Goal: Task Accomplishment & Management: Manage account settings

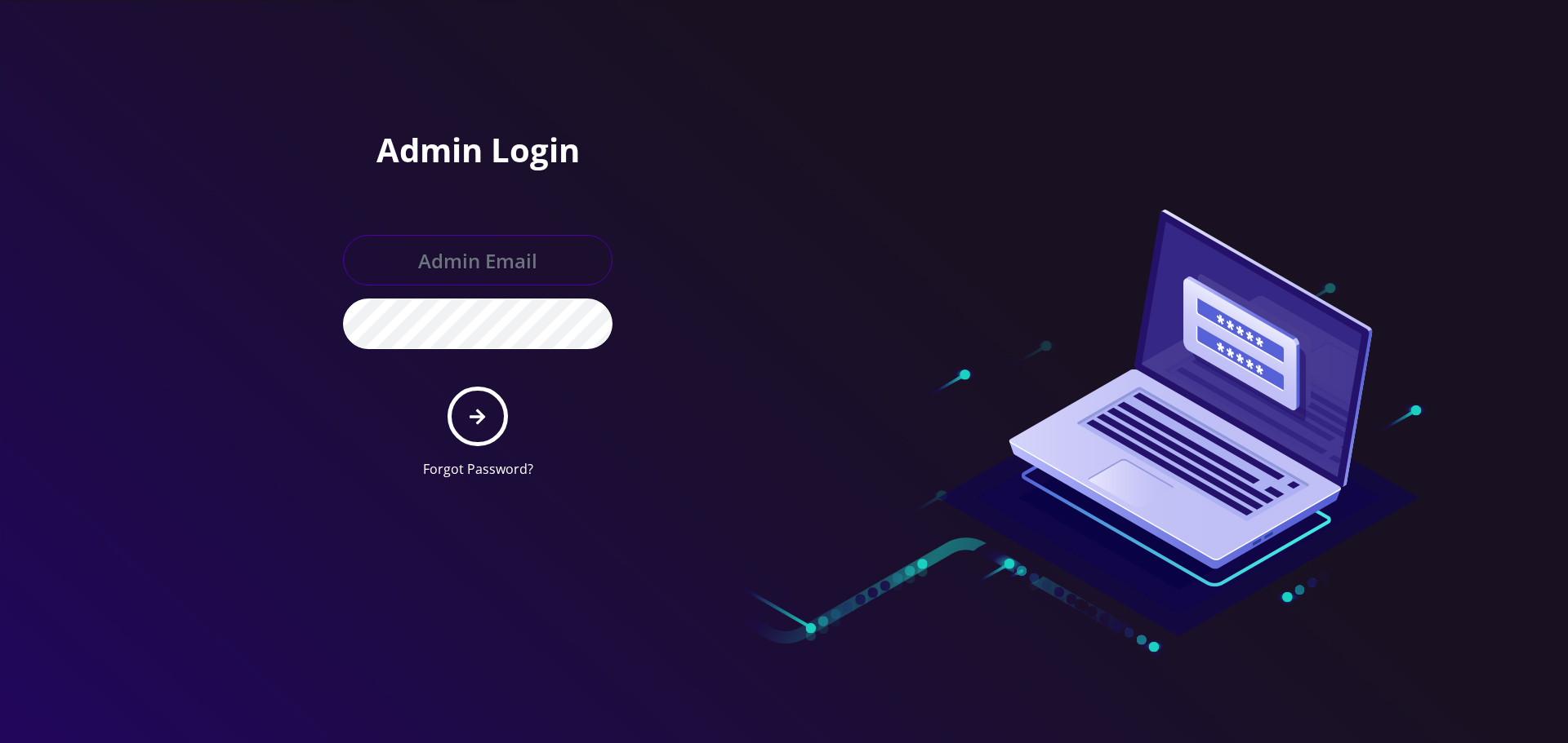
type input "allchoiceconnect@britewireless.com"
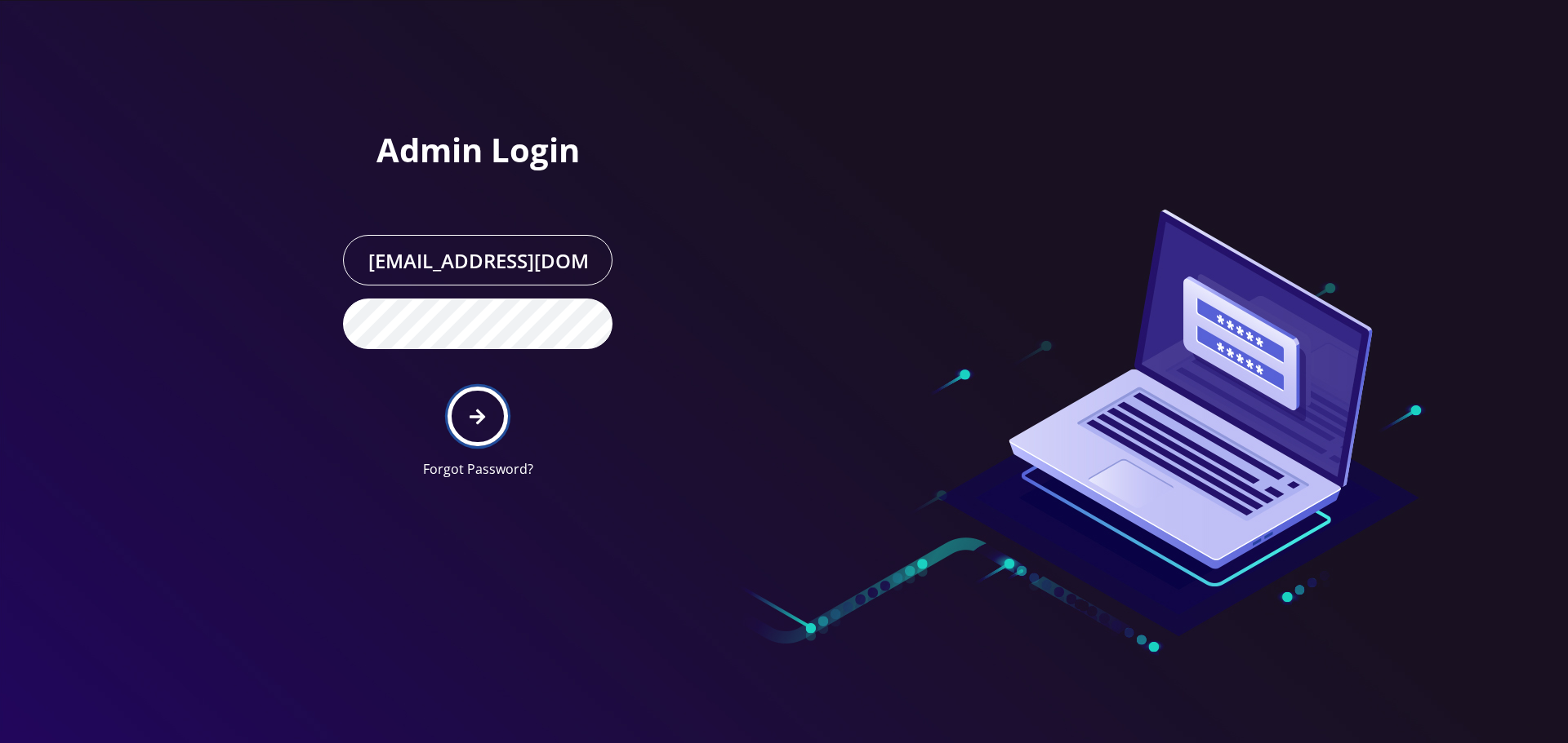
click at [482, 417] on icon "submit" at bounding box center [478, 417] width 16 height 16
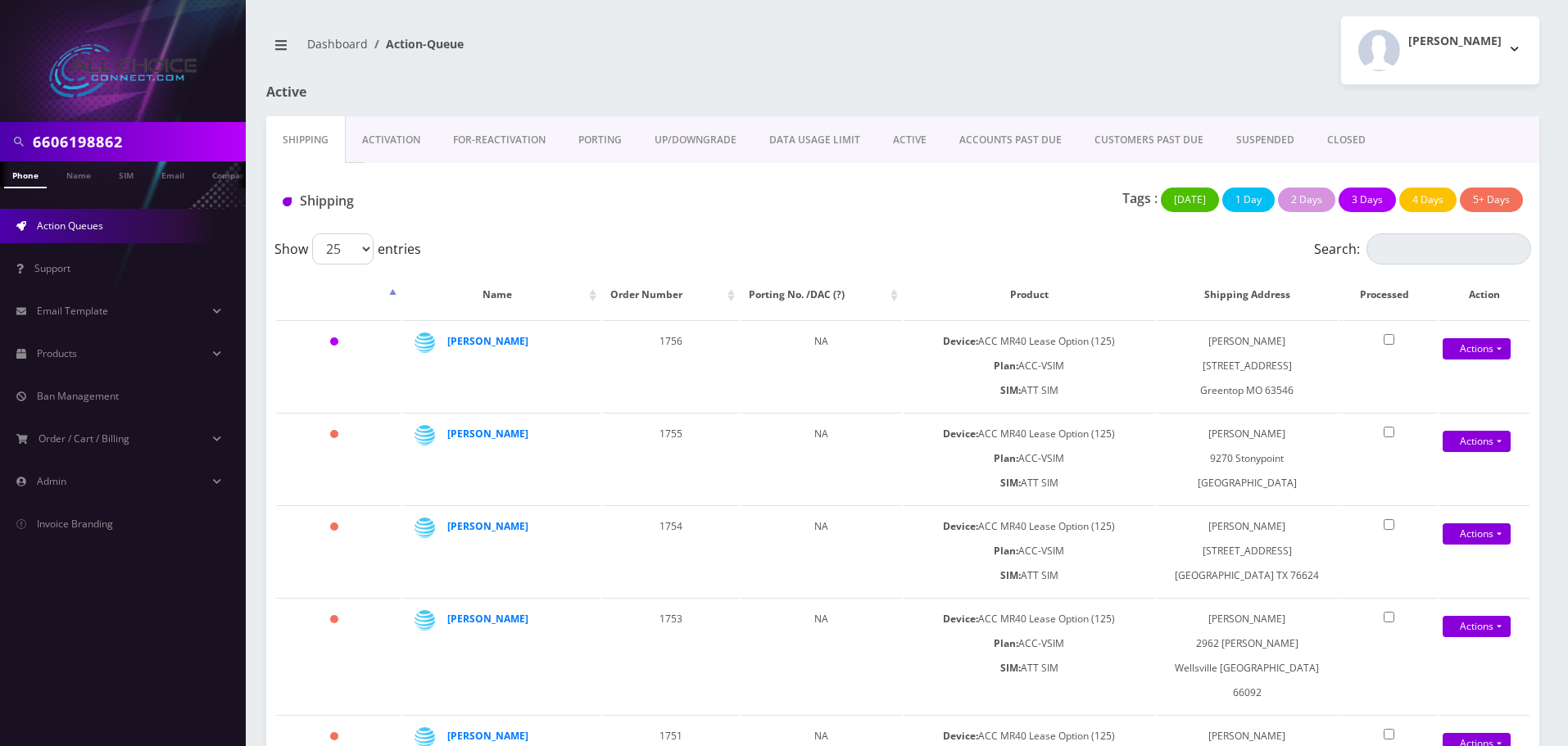
click at [83, 142] on input "6606198862" at bounding box center [137, 141] width 209 height 31
paste input "[PERSON_NAME]"
type input "[PERSON_NAME]"
click at [83, 180] on link "Name" at bounding box center [79, 175] width 41 height 27
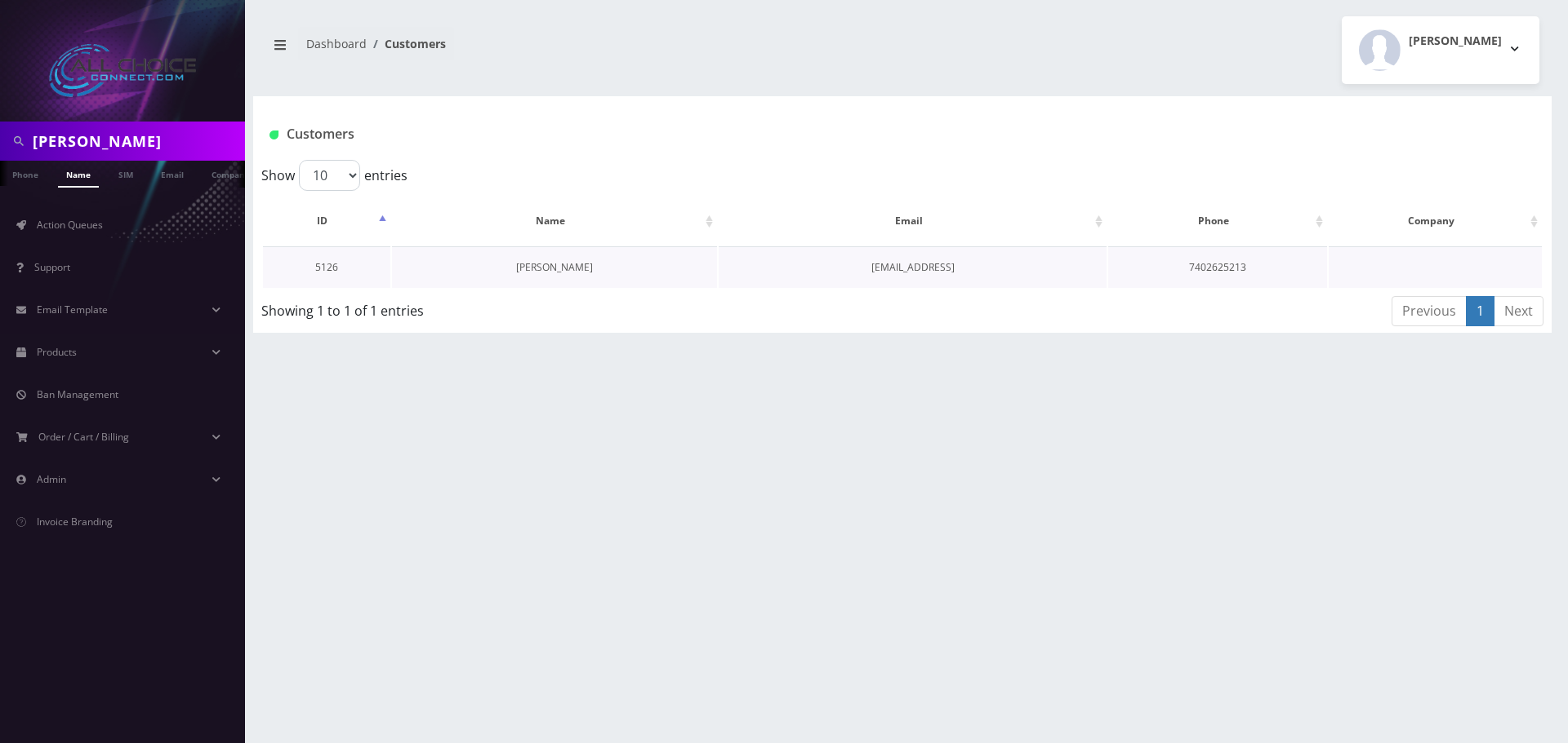
click at [557, 270] on link "Susan Minnichgmail" at bounding box center [554, 267] width 77 height 14
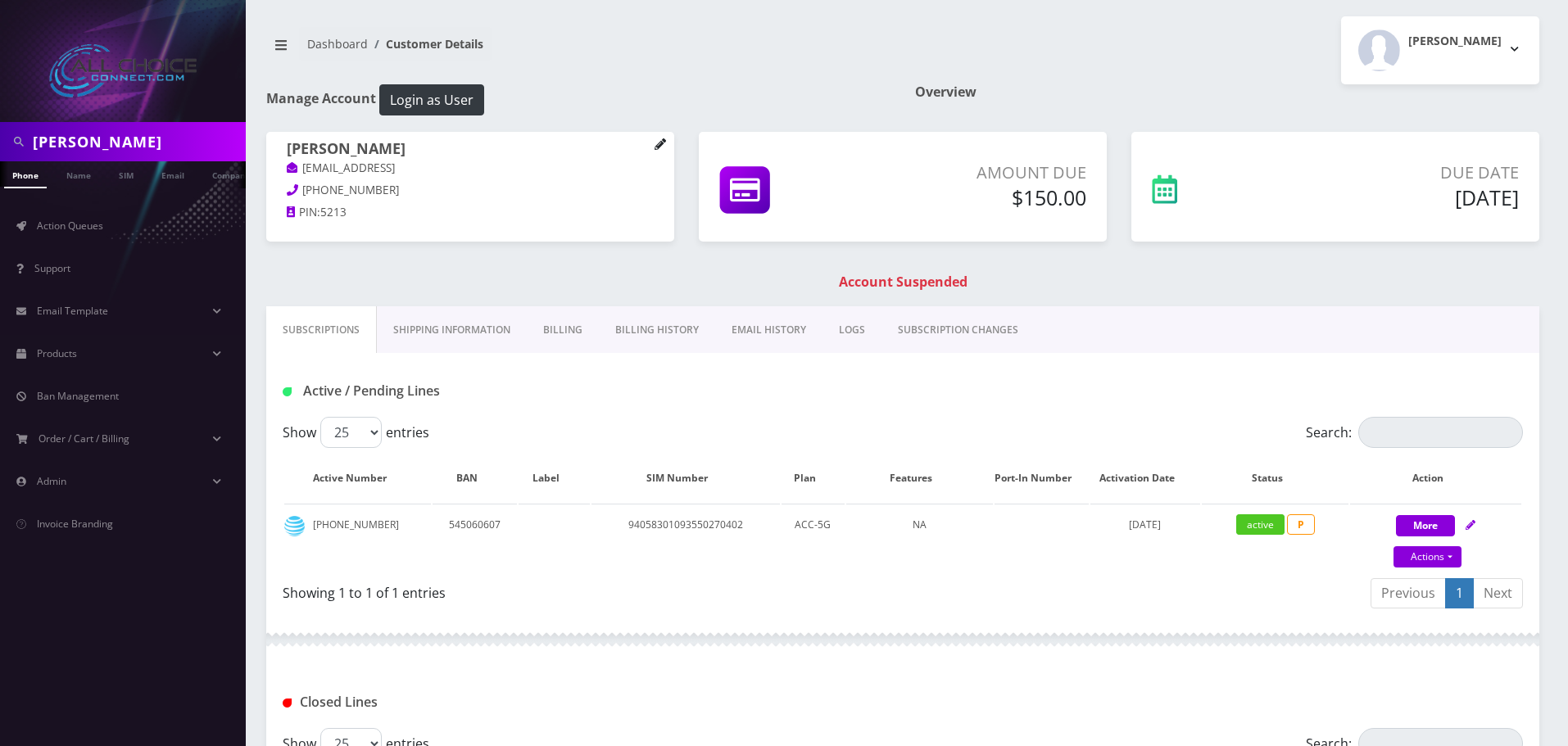
click at [659, 136] on link at bounding box center [660, 145] width 12 height 18
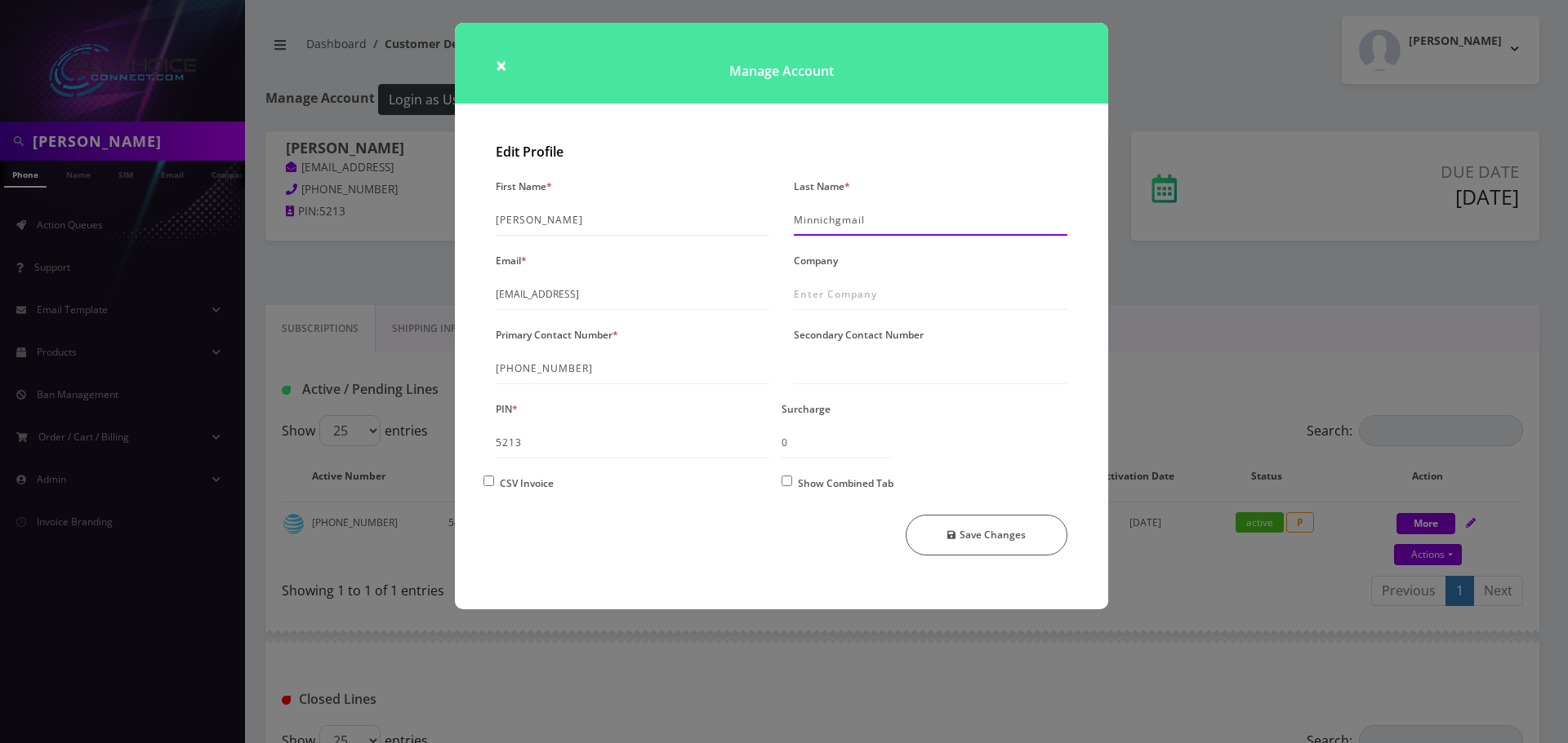
click at [895, 225] on input "Minnichgmail" at bounding box center [931, 220] width 274 height 31
type input "[PERSON_NAME]"
click at [982, 533] on button "Save Changes" at bounding box center [987, 536] width 162 height 41
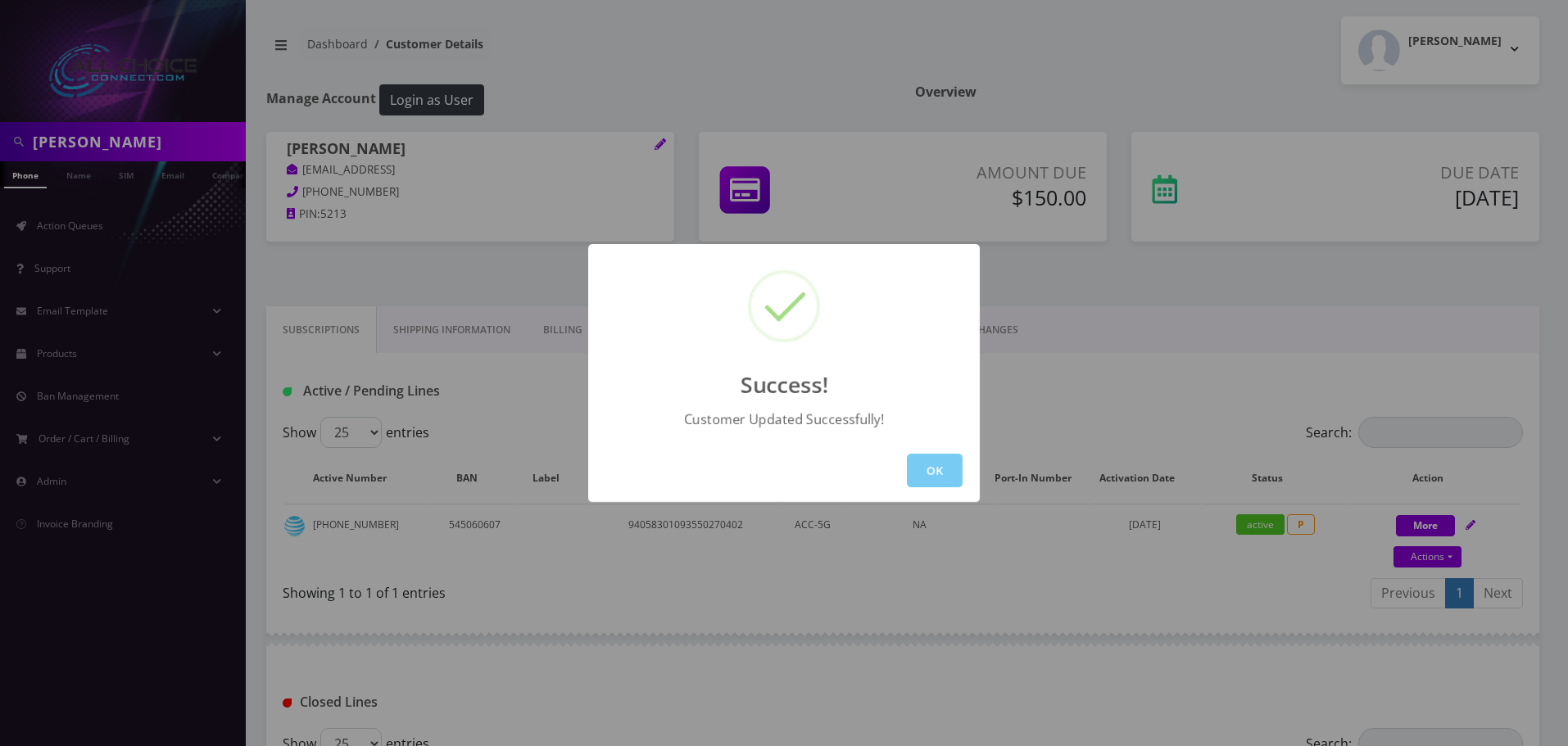
click at [925, 466] on button "OK" at bounding box center [935, 470] width 56 height 34
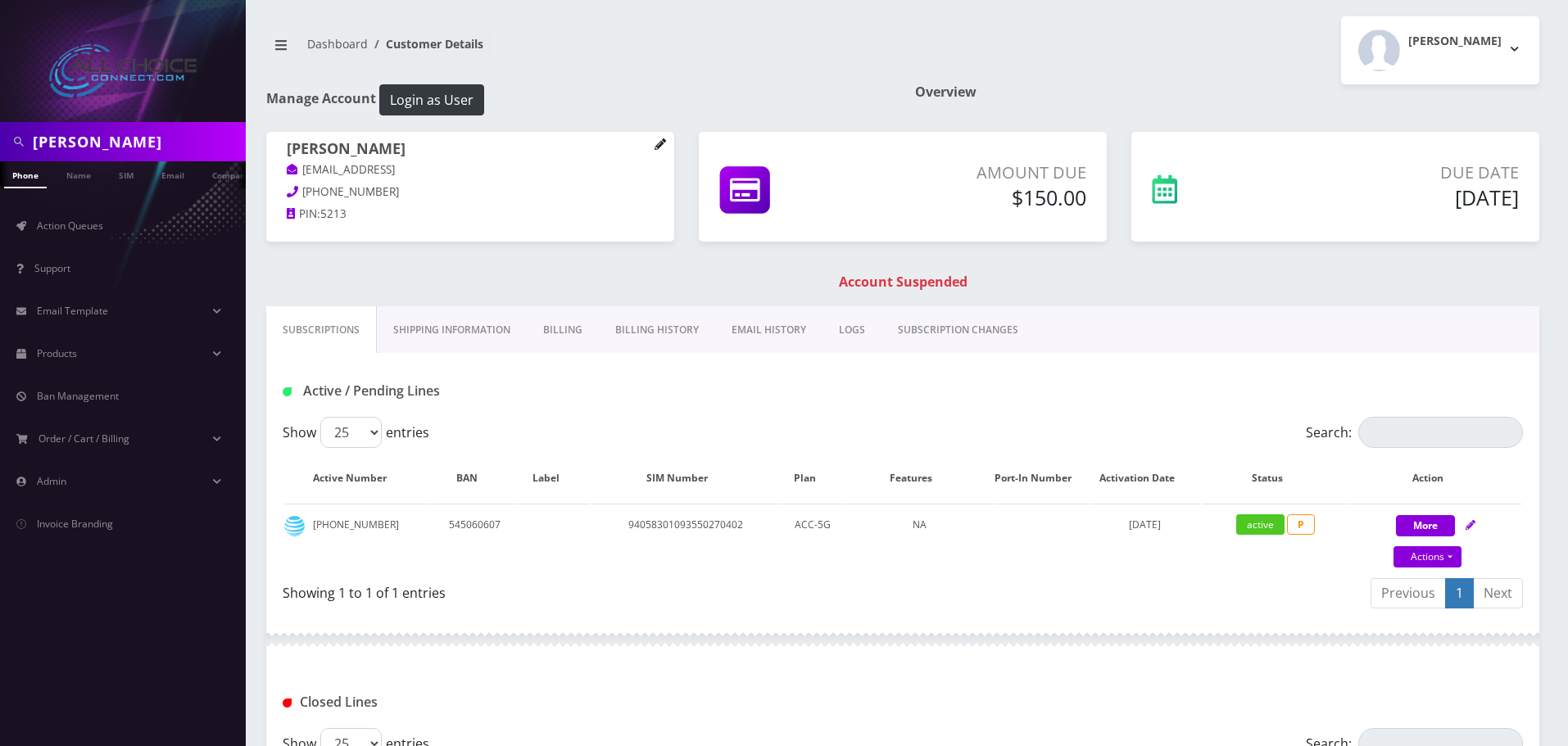
click at [662, 141] on icon at bounding box center [660, 144] width 12 height 12
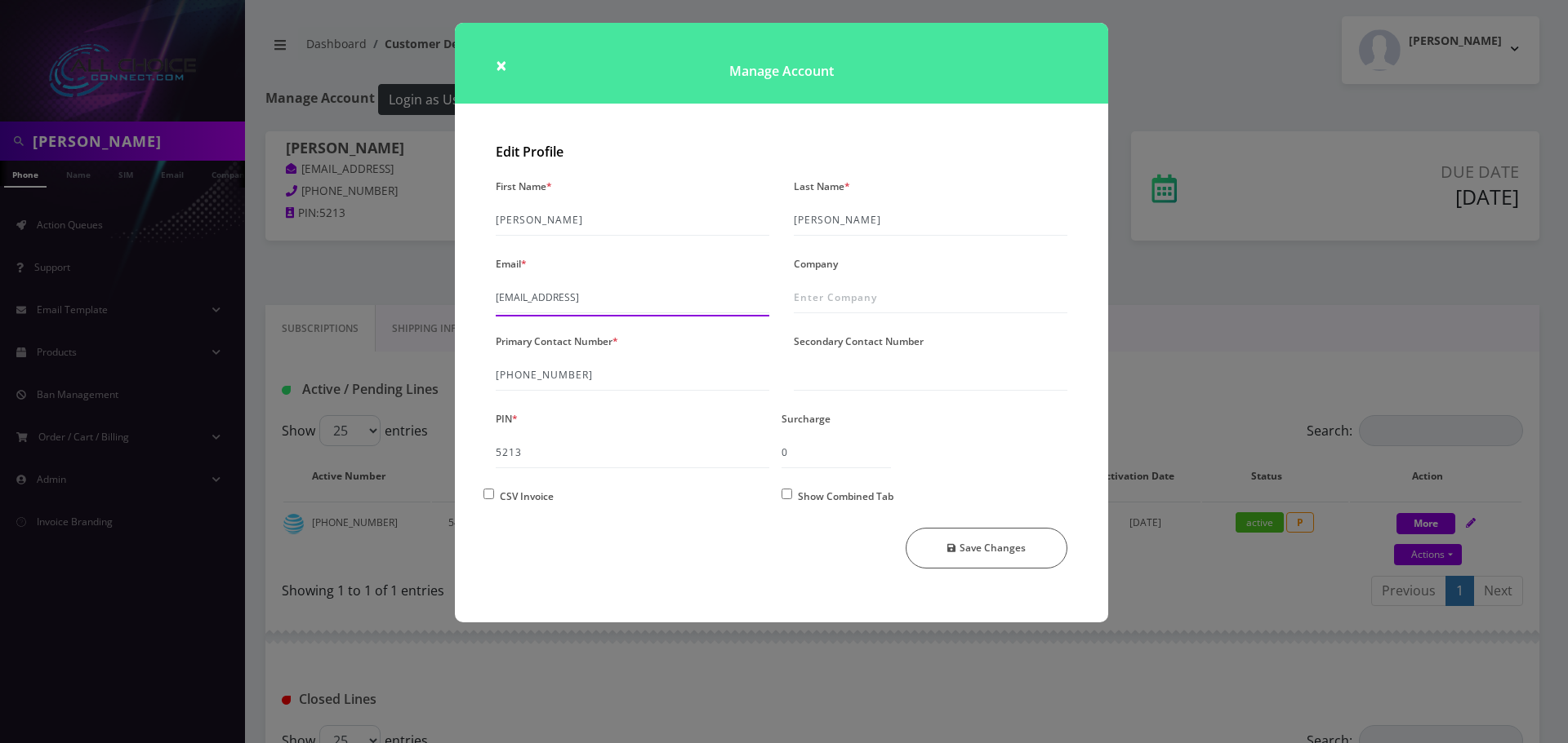
click at [624, 296] on input "[EMAIL_ADDRESS]" at bounding box center [632, 297] width 274 height 31
type input "[EMAIL_ADDRESS][DOMAIN_NAME]"
click at [999, 543] on button "Save Changes" at bounding box center [987, 548] width 162 height 41
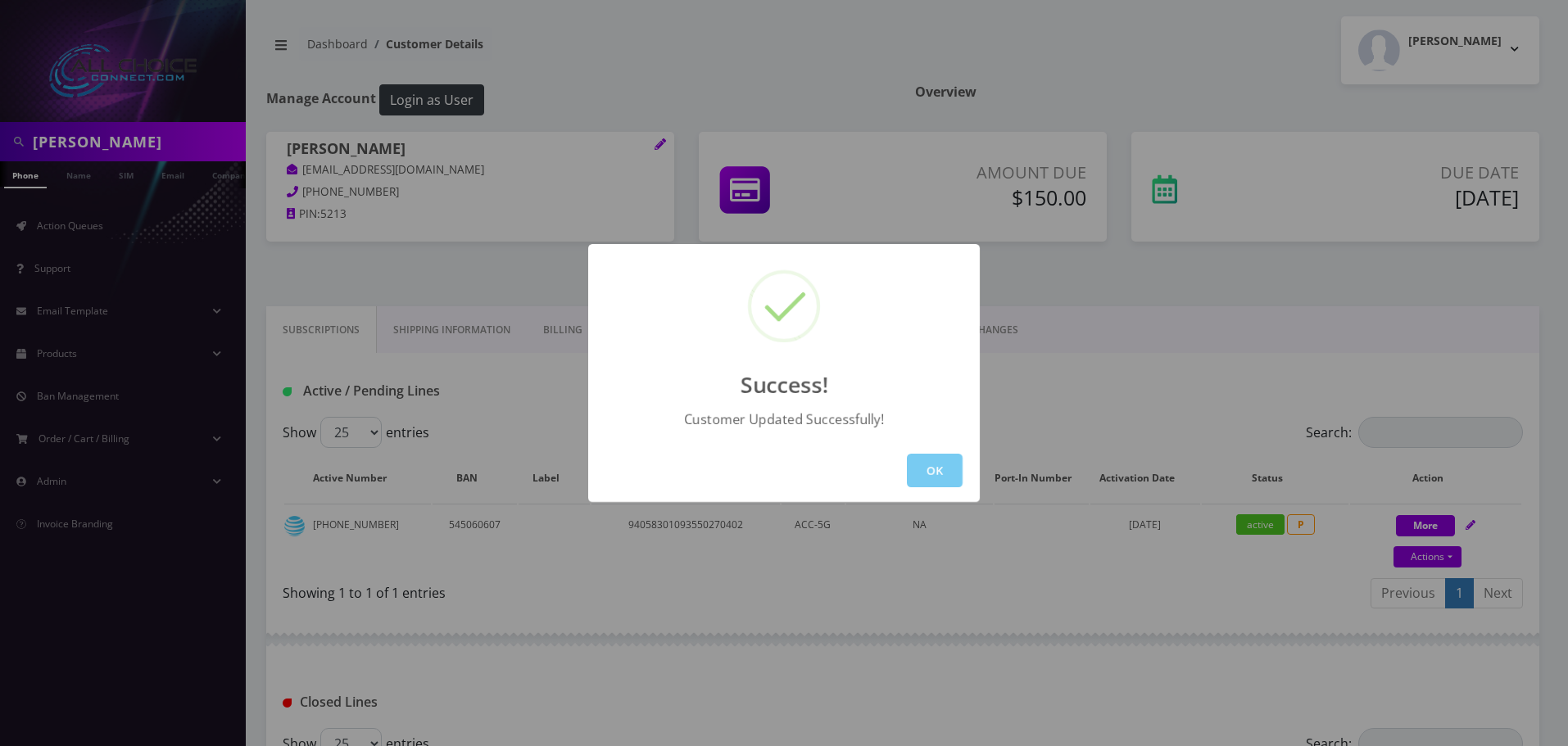
click at [945, 462] on button "OK" at bounding box center [935, 470] width 56 height 34
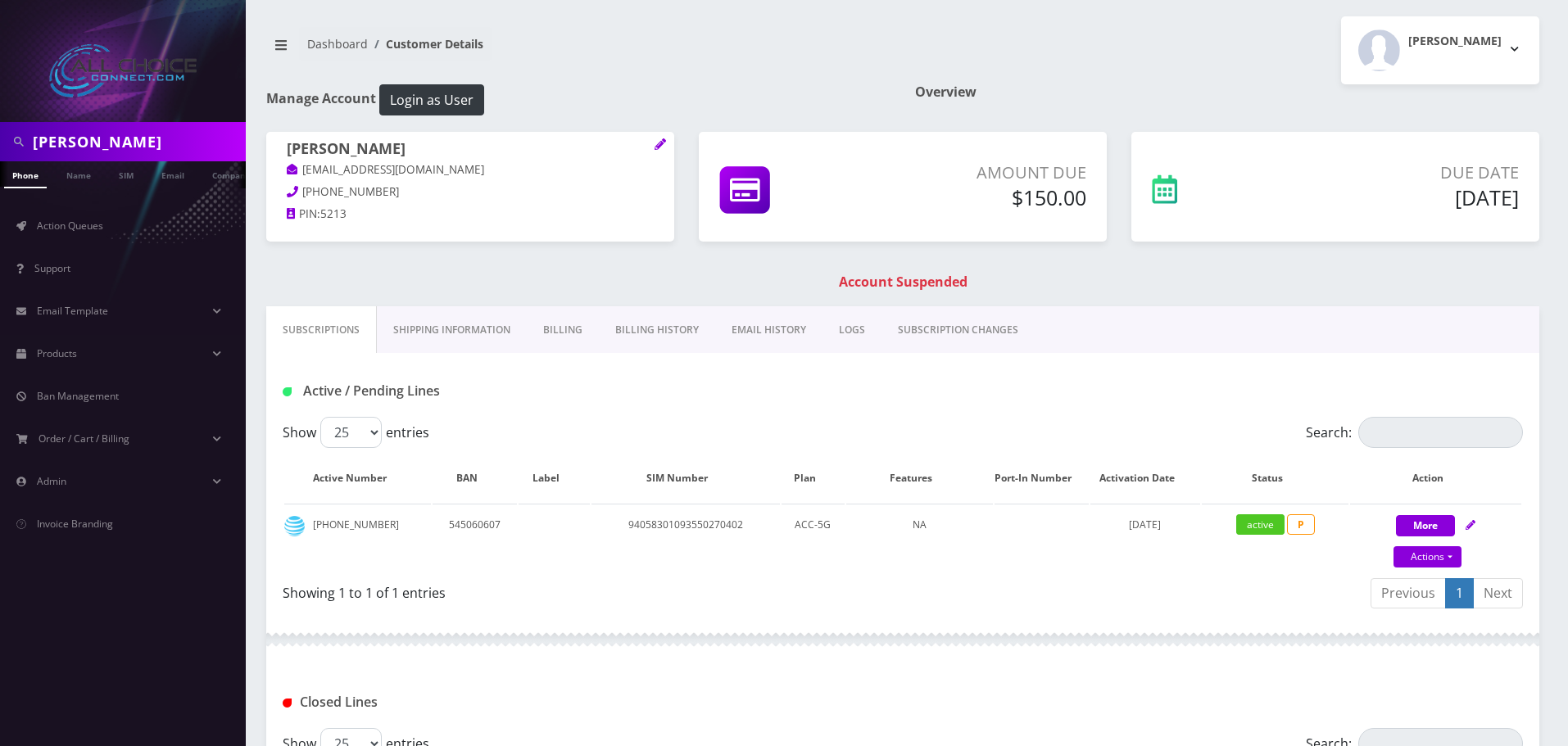
click at [843, 322] on link "LOGS" at bounding box center [851, 330] width 59 height 48
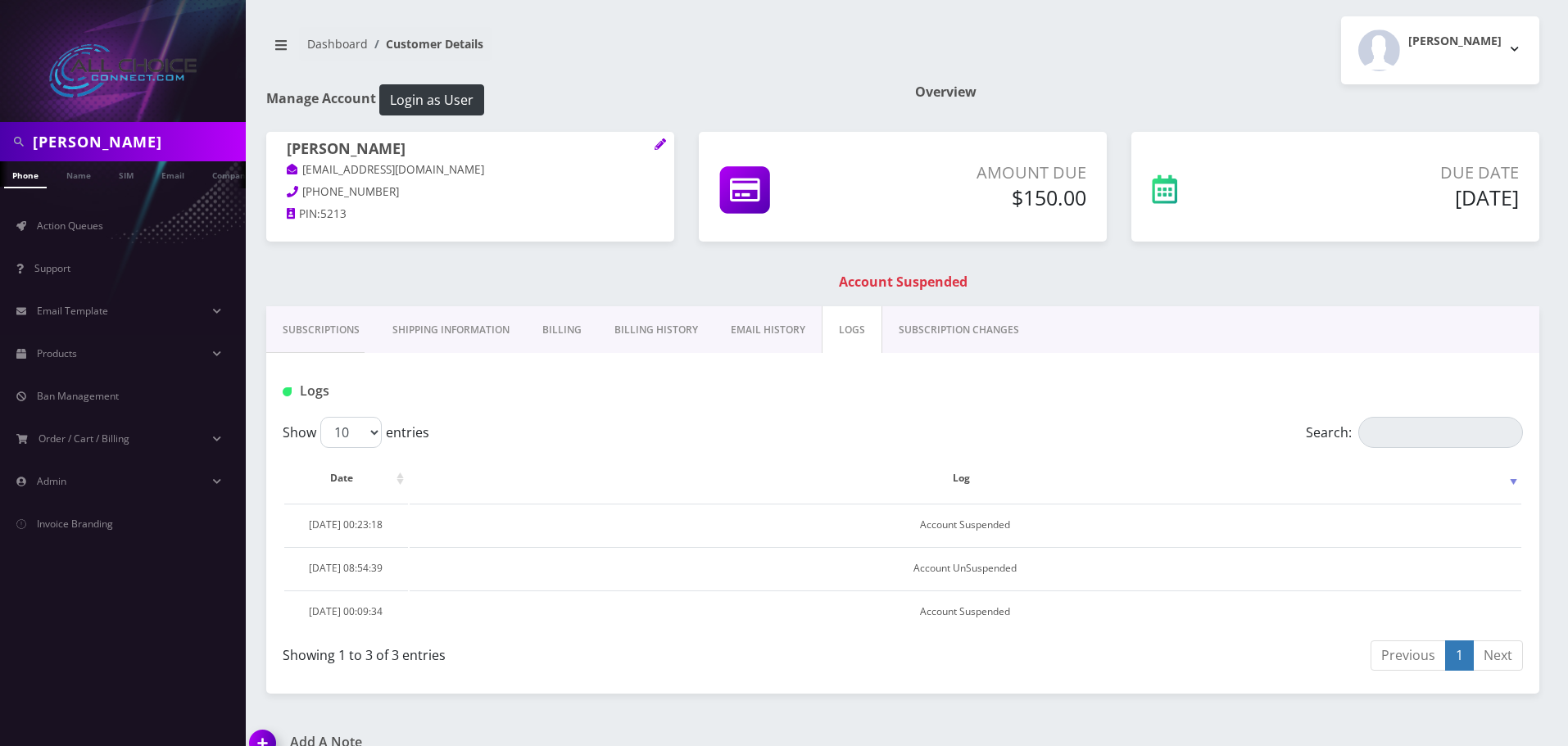
click at [579, 324] on link "Billing" at bounding box center [562, 330] width 72 height 48
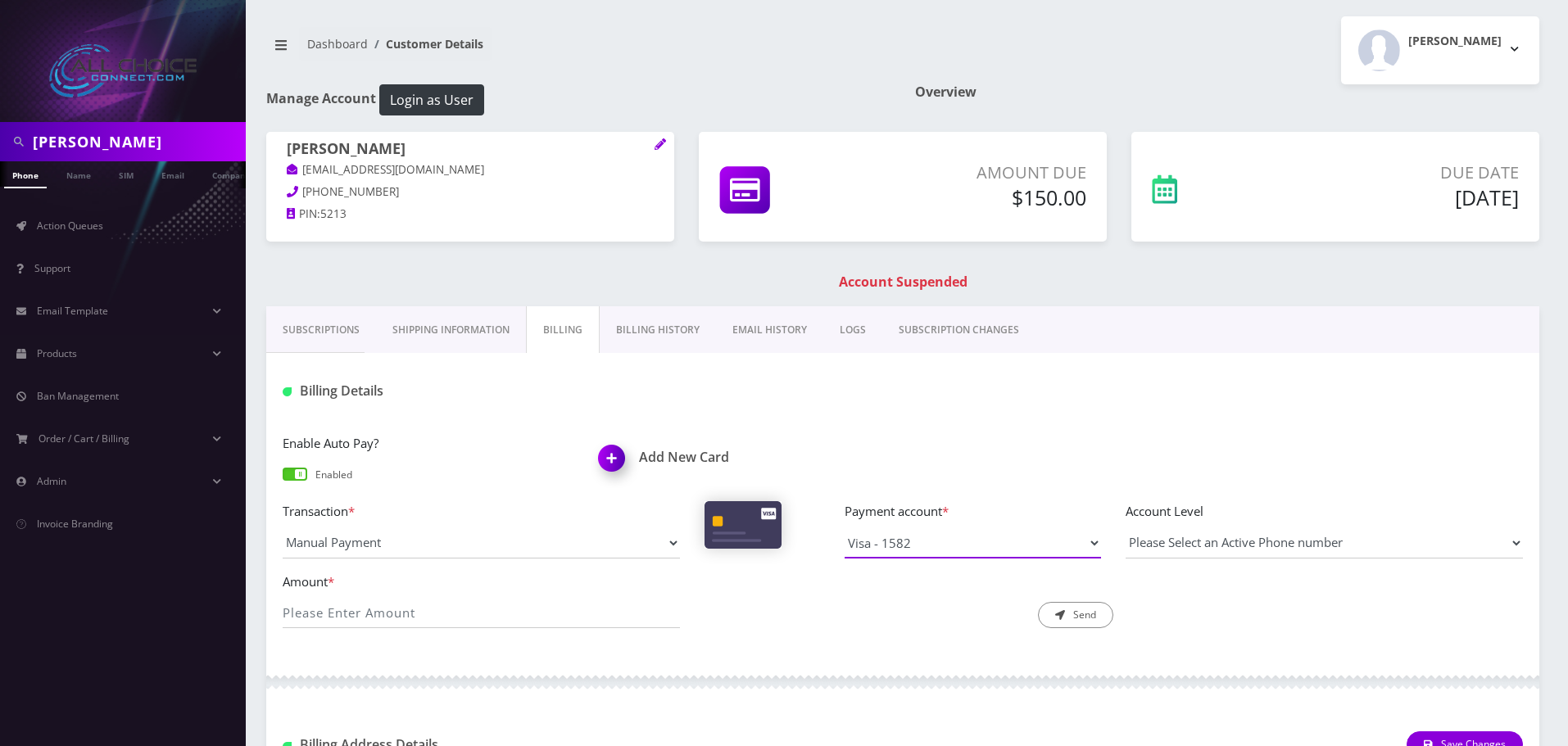
click at [941, 548] on select "Visa - 9347 Visa - 1582" at bounding box center [972, 543] width 256 height 31
click at [922, 449] on div "Enable Auto Pay? Enabled Add New Card" at bounding box center [903, 467] width 1265 height 68
